Goal: Navigation & Orientation: Find specific page/section

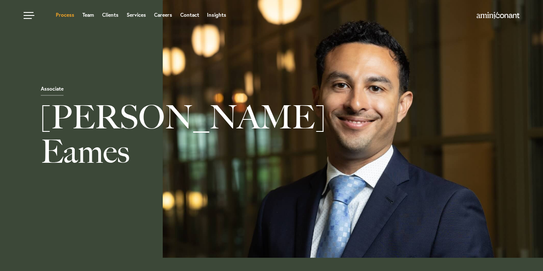
click at [65, 15] on link "Process" at bounding box center [65, 14] width 18 height 5
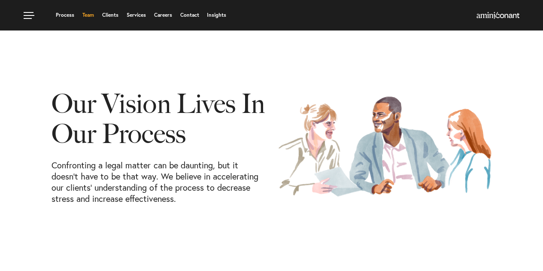
click at [87, 16] on link "Team" at bounding box center [88, 14] width 12 height 5
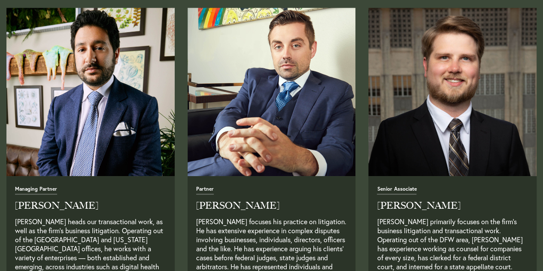
scroll to position [335, 0]
